Goal: Find specific page/section: Find specific page/section

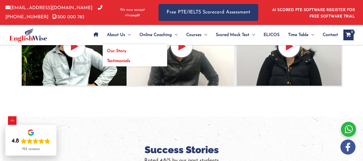
click at [115, 49] on span "Our Story" at bounding box center [116, 51] width 19 height 4
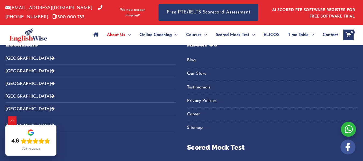
scroll to position [953, 0]
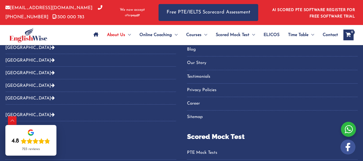
click at [55, 62] on icon "Footer Widget 2" at bounding box center [53, 60] width 4 height 4
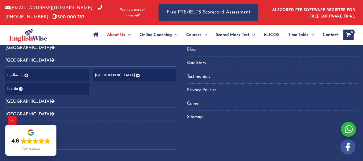
click at [104, 103] on button "[GEOGRAPHIC_DATA]" at bounding box center [90, 101] width 171 height 13
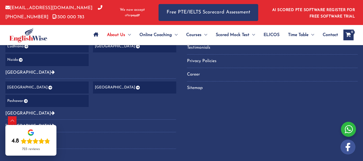
click at [105, 116] on button "[GEOGRAPHIC_DATA]" at bounding box center [90, 113] width 171 height 13
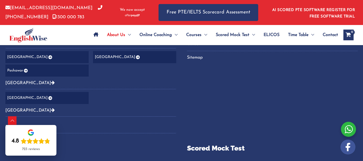
scroll to position [1017, 0]
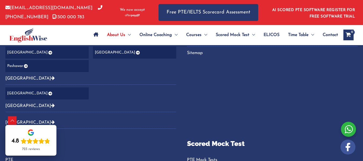
click at [55, 107] on link "[GEOGRAPHIC_DATA]" at bounding box center [29, 106] width 49 height 4
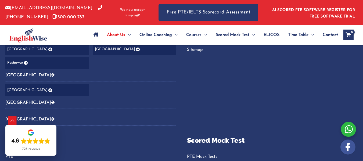
scroll to position [1025, 0]
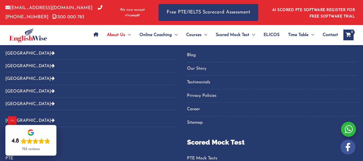
scroll to position [947, 0]
click at [55, 122] on icon "Footer Widget 2" at bounding box center [53, 120] width 4 height 4
click at [96, 70] on button "[GEOGRAPHIC_DATA]" at bounding box center [90, 66] width 171 height 13
